Goal: Task Accomplishment & Management: Manage account settings

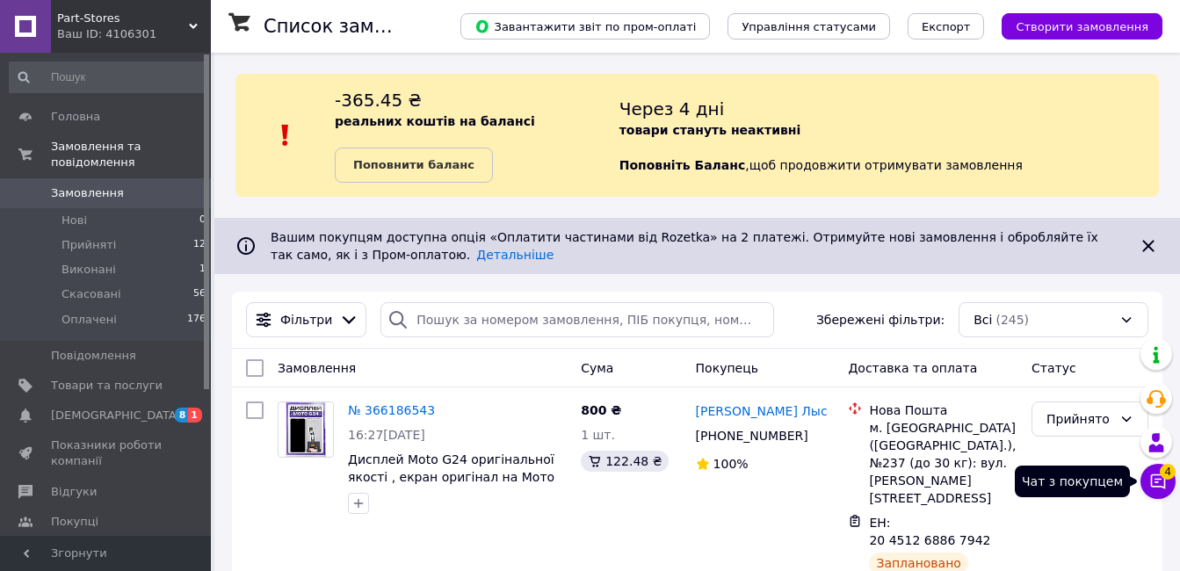
click at [1163, 481] on icon at bounding box center [1158, 482] width 18 height 18
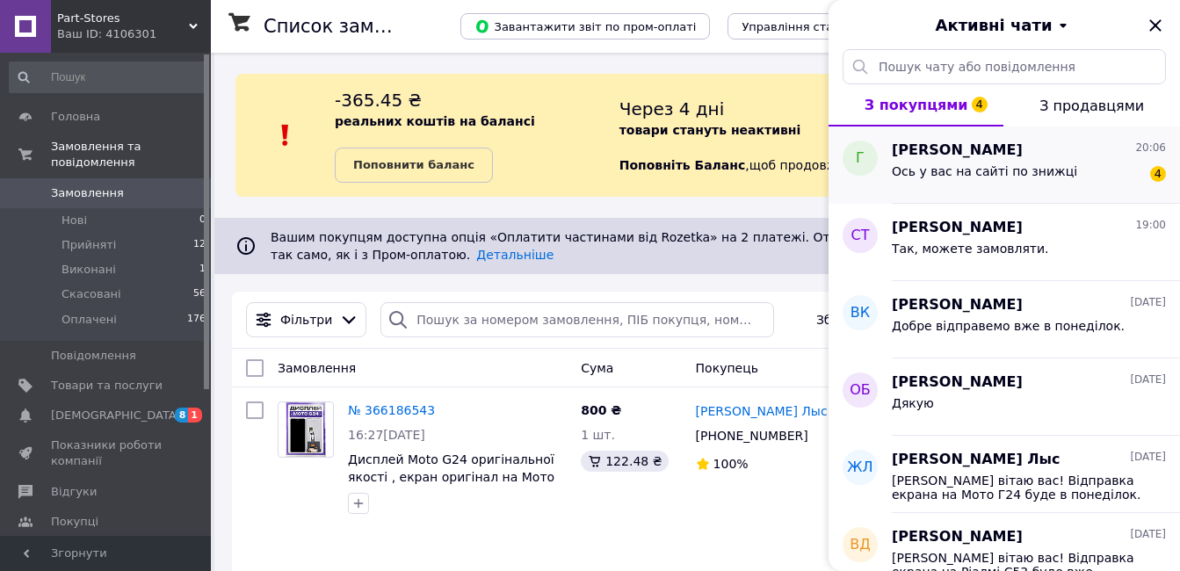
click at [1055, 184] on div "Ось у вас на сайті по знижці 4" at bounding box center [1029, 175] width 274 height 28
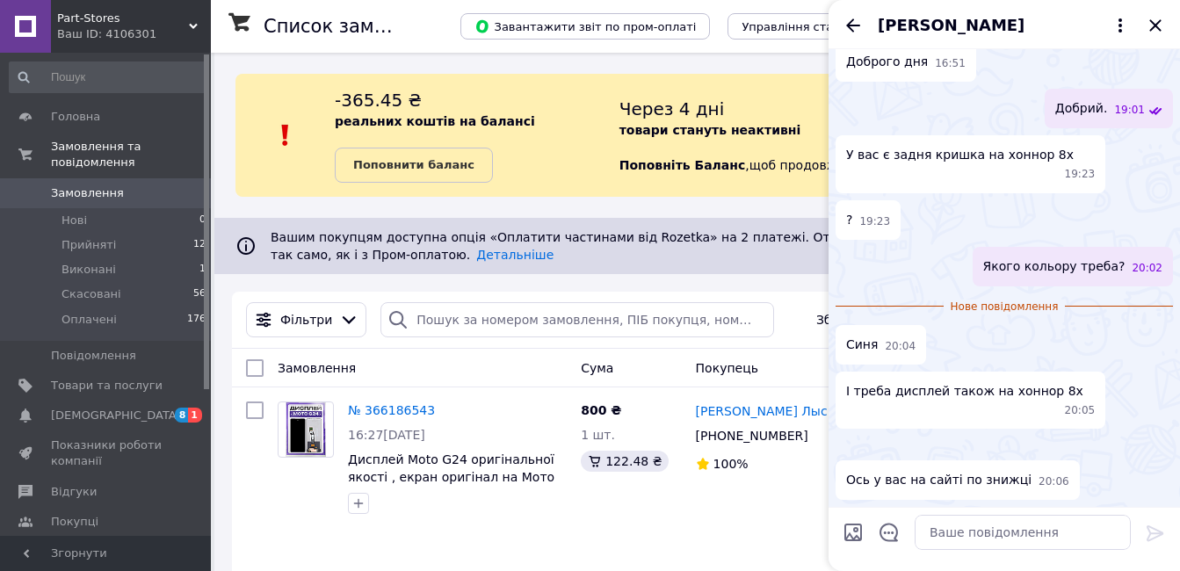
scroll to position [264, 0]
click at [850, 438] on img at bounding box center [843, 445] width 14 height 14
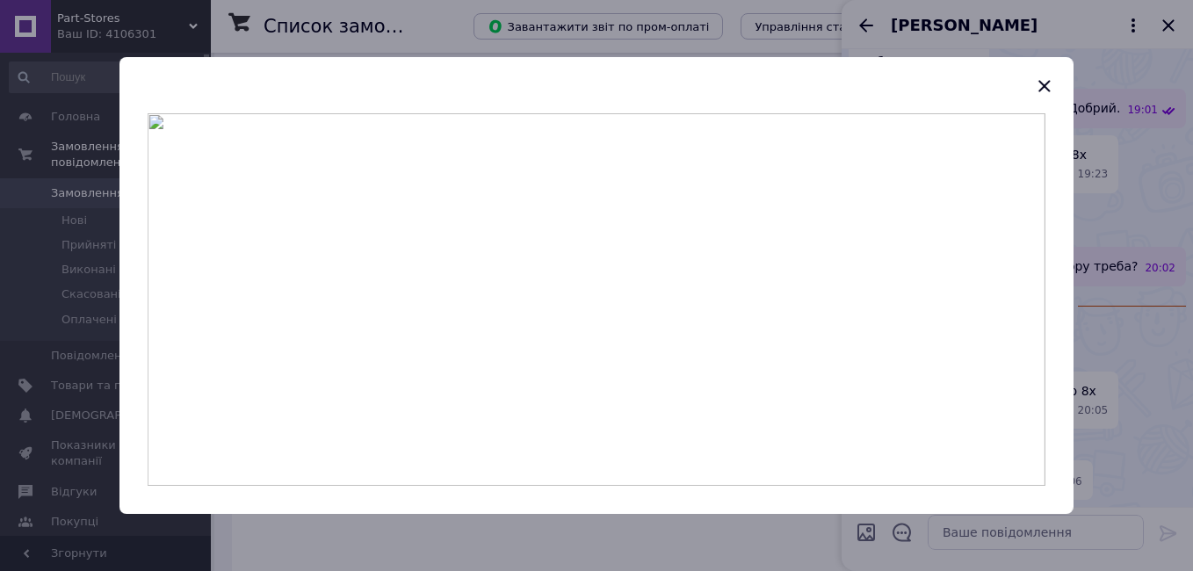
click at [1043, 87] on icon "button" at bounding box center [1044, 85] width 11 height 11
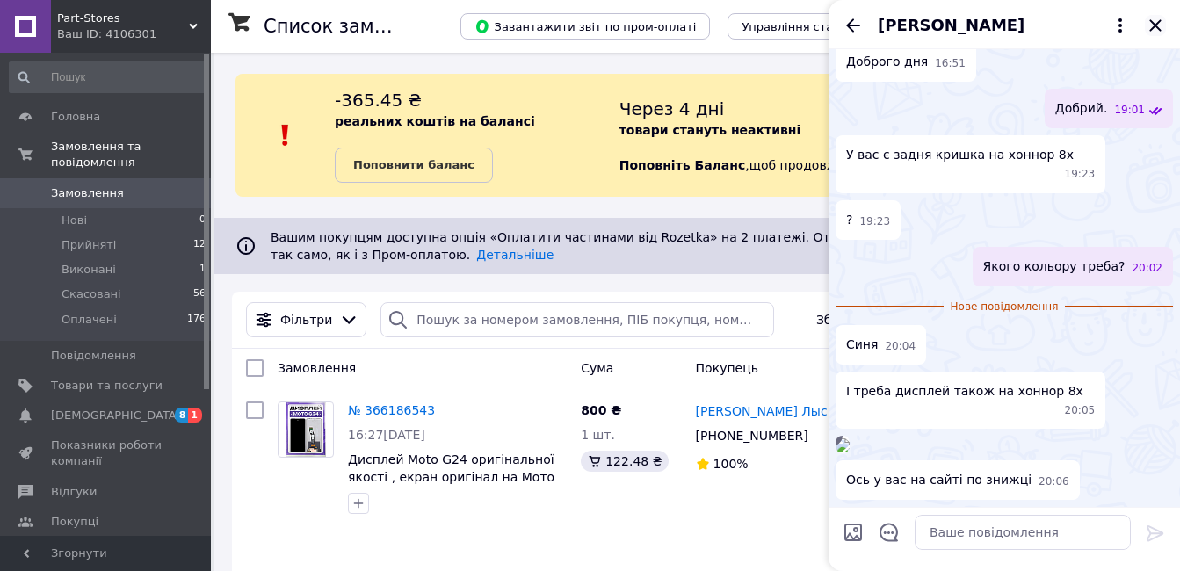
click at [1155, 27] on icon "Закрити" at bounding box center [1155, 25] width 21 height 21
